Goal: Information Seeking & Learning: Learn about a topic

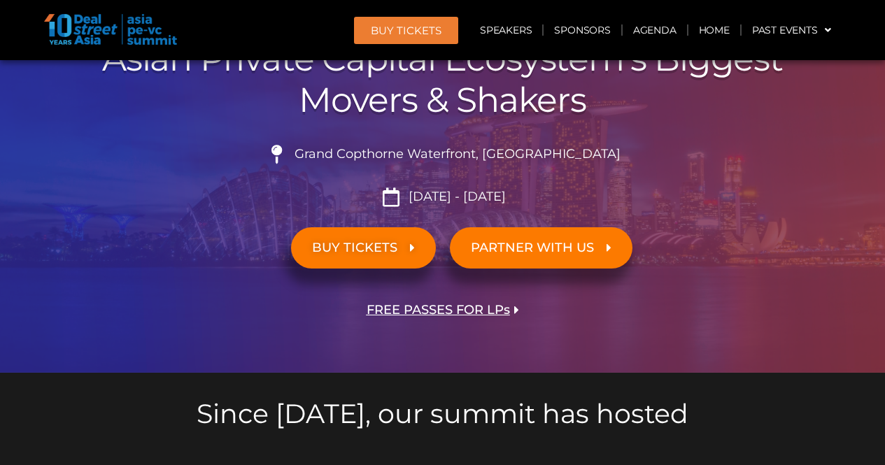
scroll to position [210, 0]
click at [635, 25] on link "Agenda" at bounding box center [655, 30] width 64 height 32
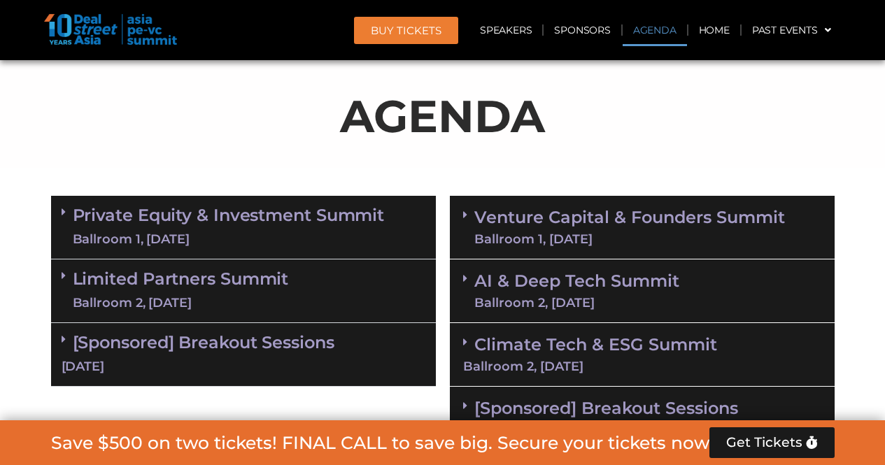
scroll to position [814, 0]
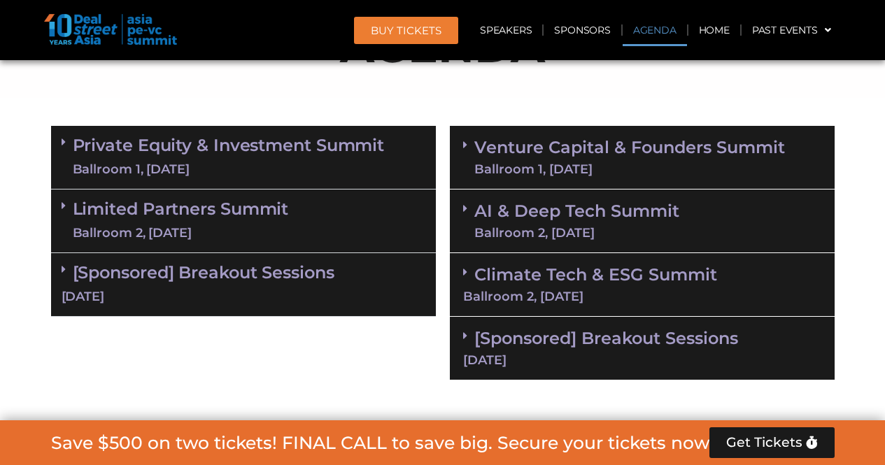
click at [613, 142] on link "Venture Capital & Founders​ Summit Ballroom 1, [DATE]" at bounding box center [629, 157] width 311 height 36
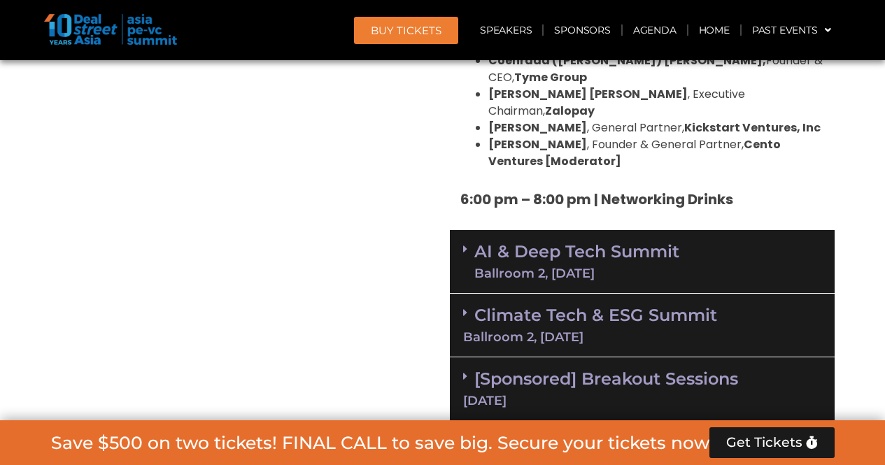
scroll to position [2773, 0]
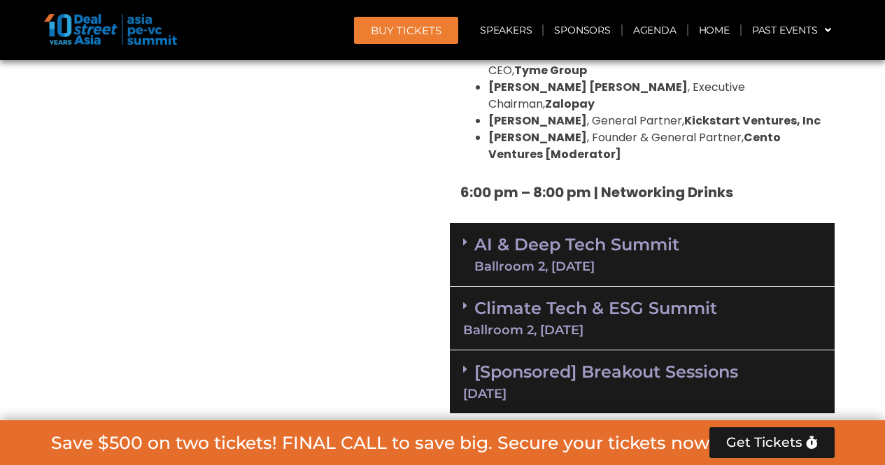
click at [622, 260] on div "Ballroom 2, [DATE]" at bounding box center [576, 266] width 205 height 13
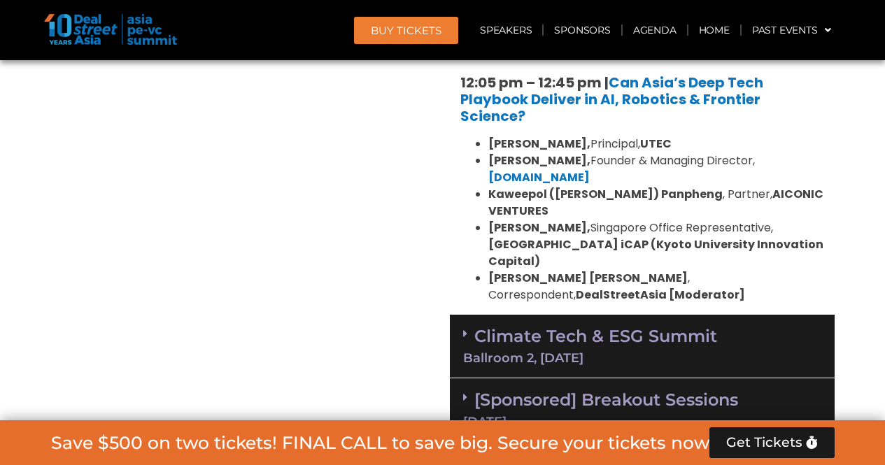
scroll to position [3473, 0]
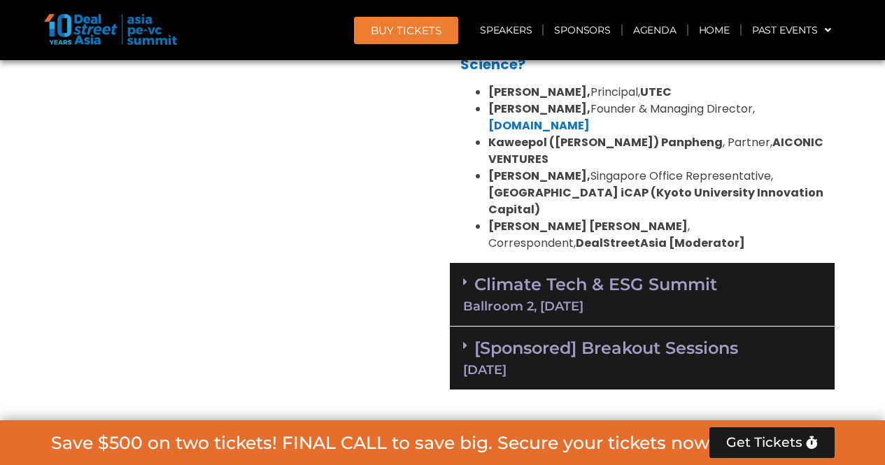
click at [622, 263] on div "Climate Tech & ESG Summit Ballroom 2, [DATE]" at bounding box center [642, 295] width 385 height 64
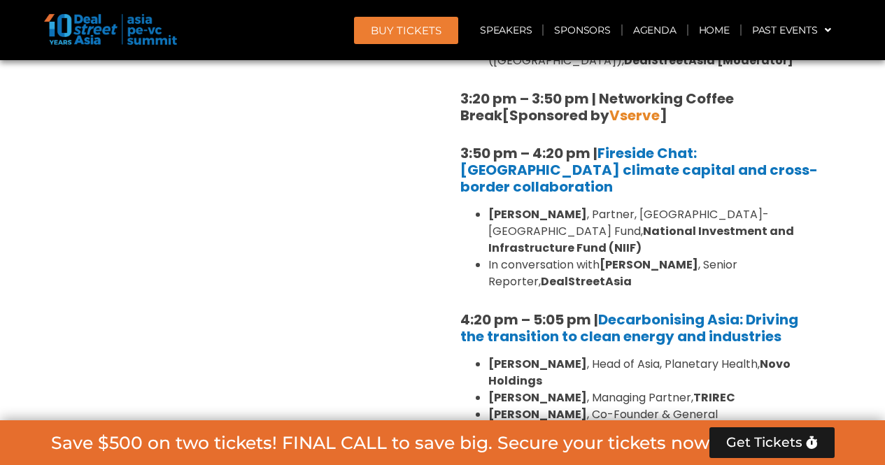
scroll to position [4592, 0]
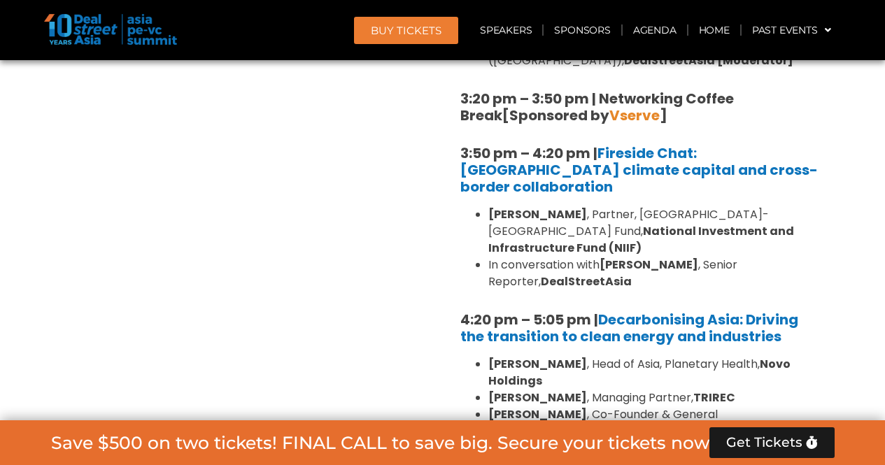
scroll to position [4173, 0]
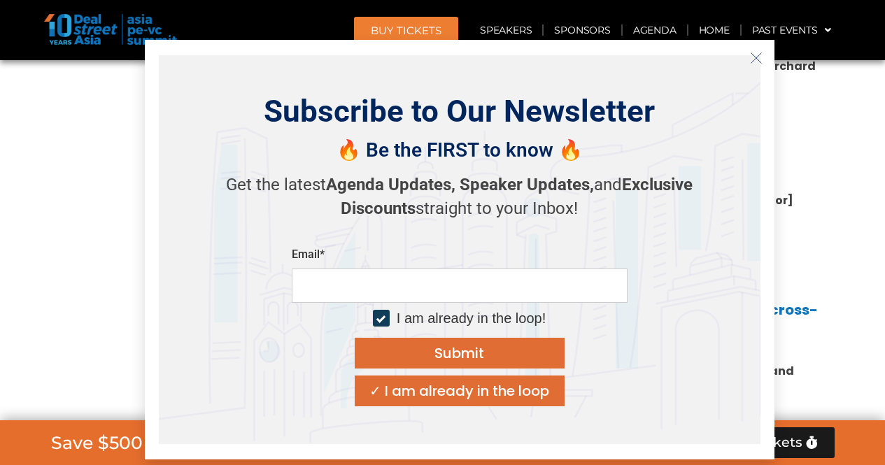
click at [752, 61] on icon "Close" at bounding box center [756, 58] width 13 height 13
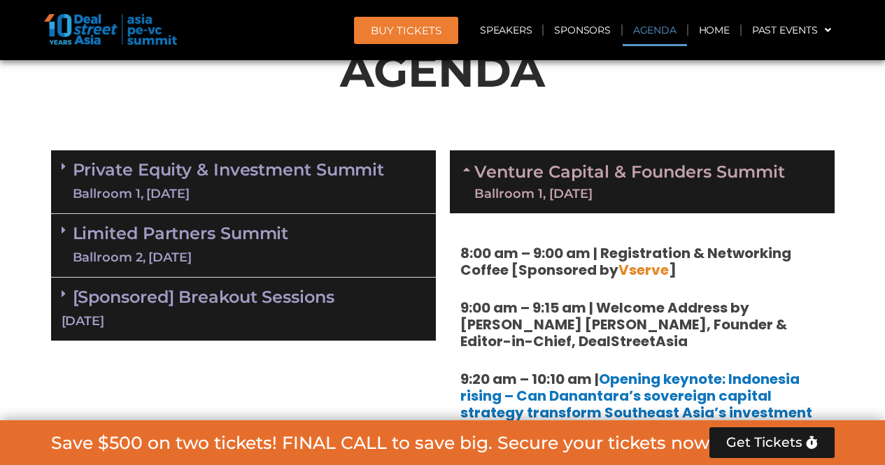
scroll to position [814, 0]
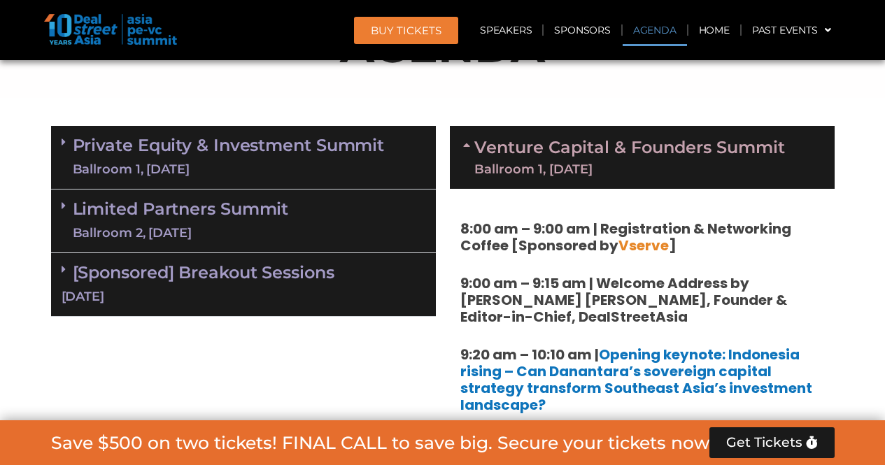
click at [547, 178] on div "Venture Capital & Founders​ Summit Ballroom 1, [DATE]" at bounding box center [642, 157] width 385 height 63
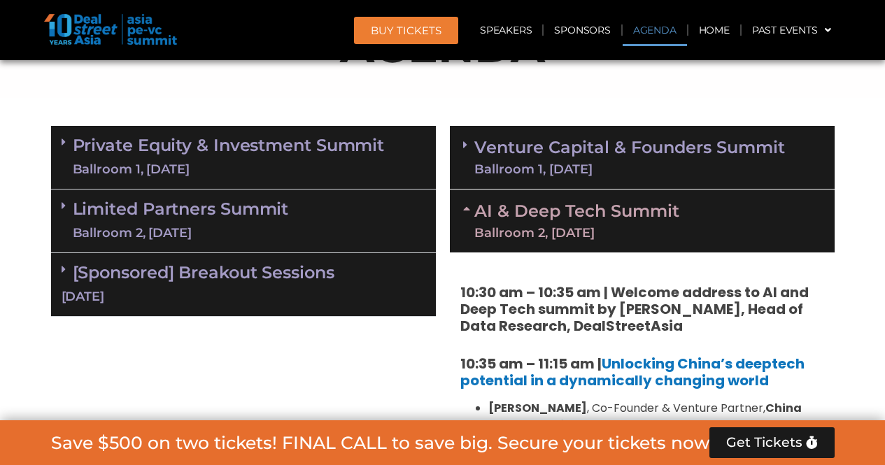
click at [556, 220] on link "AI & Deep Tech Summit Ballroom 2, [DATE]" at bounding box center [576, 221] width 205 height 36
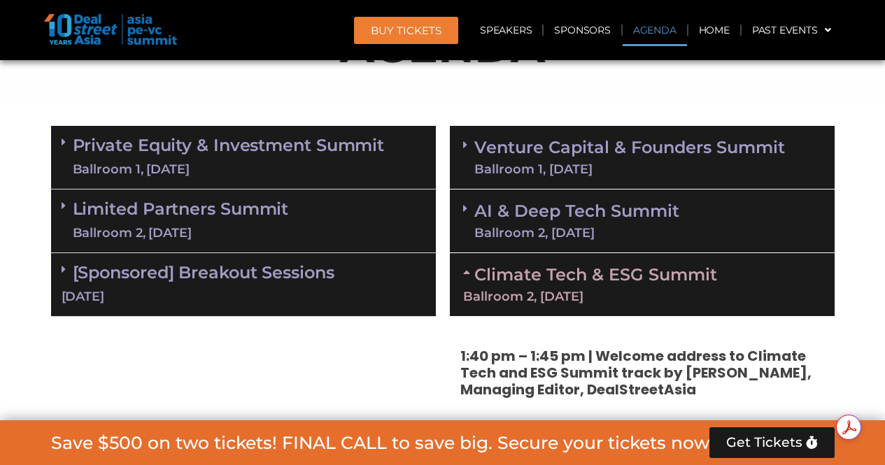
click at [557, 290] on div "Ballroom 2, [DATE]" at bounding box center [642, 296] width 358 height 13
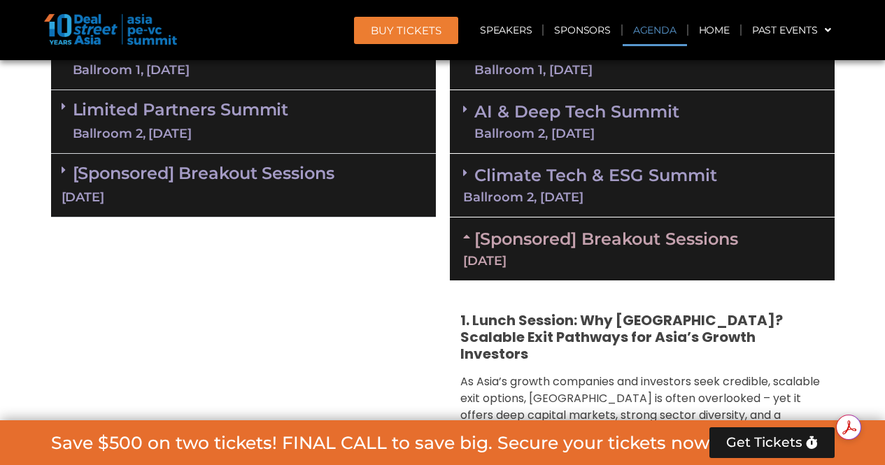
scroll to position [954, 0]
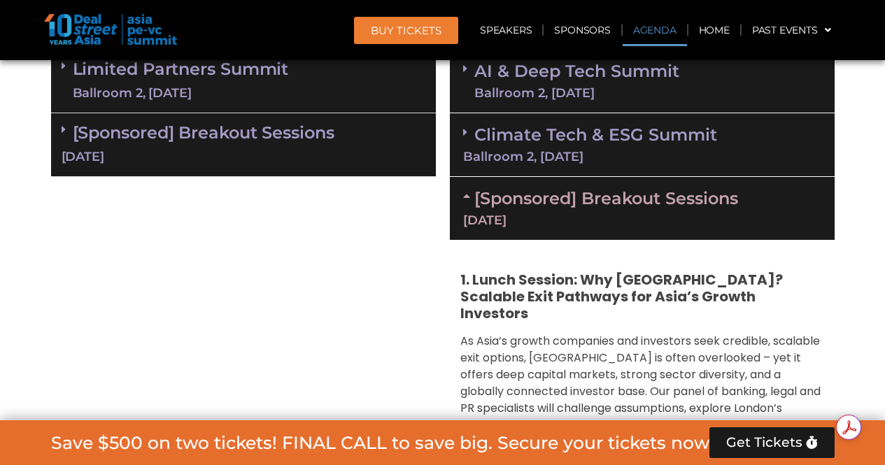
click at [602, 214] on div "[DATE]" at bounding box center [642, 220] width 358 height 13
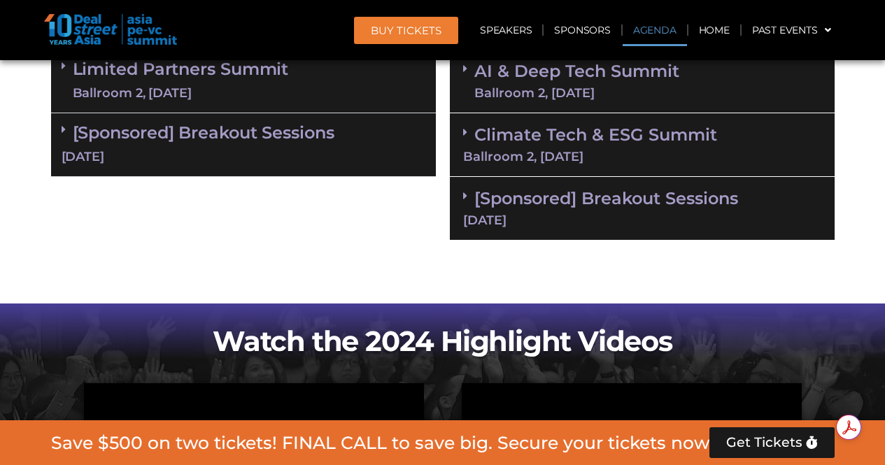
click at [602, 214] on div "[DATE]" at bounding box center [642, 220] width 358 height 13
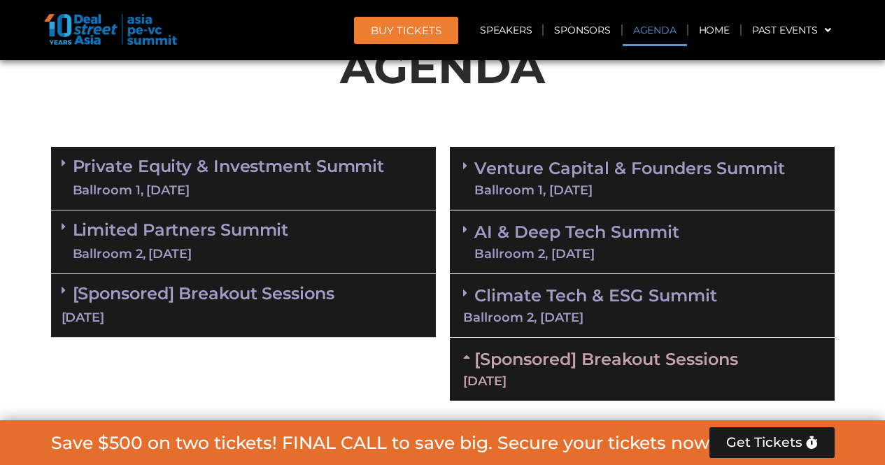
scroll to position [744, 0]
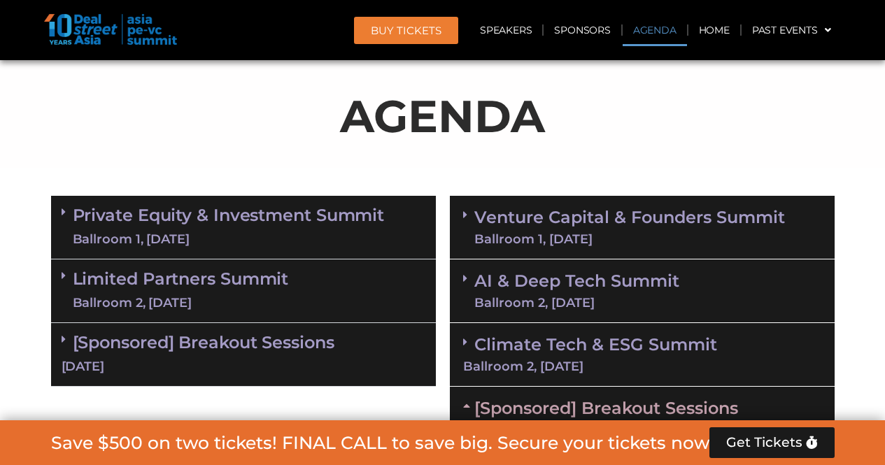
click at [602, 230] on link "Venture Capital & Founders​ Summit Ballroom 1, [DATE]" at bounding box center [629, 227] width 311 height 36
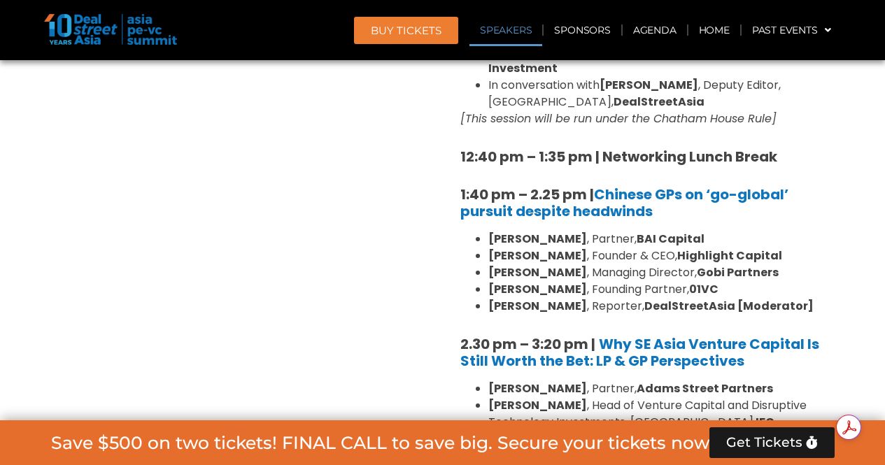
scroll to position [1793, 0]
